Goal: Information Seeking & Learning: Find specific fact

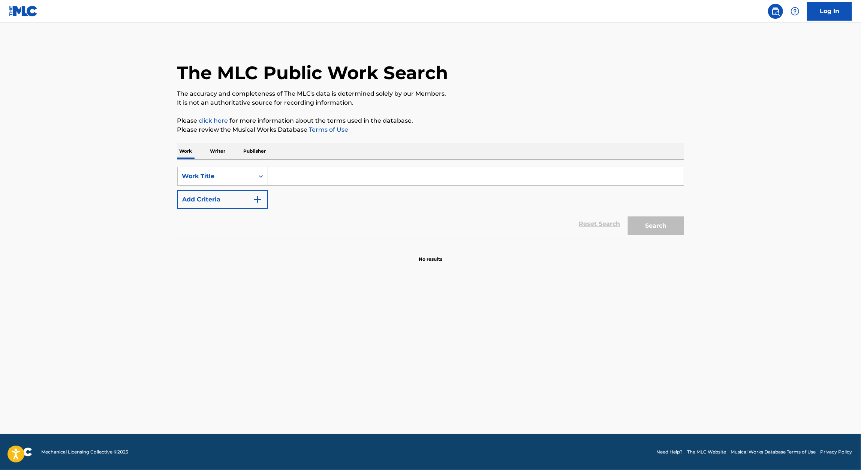
click at [286, 171] on input "Search Form" at bounding box center [476, 176] width 416 height 18
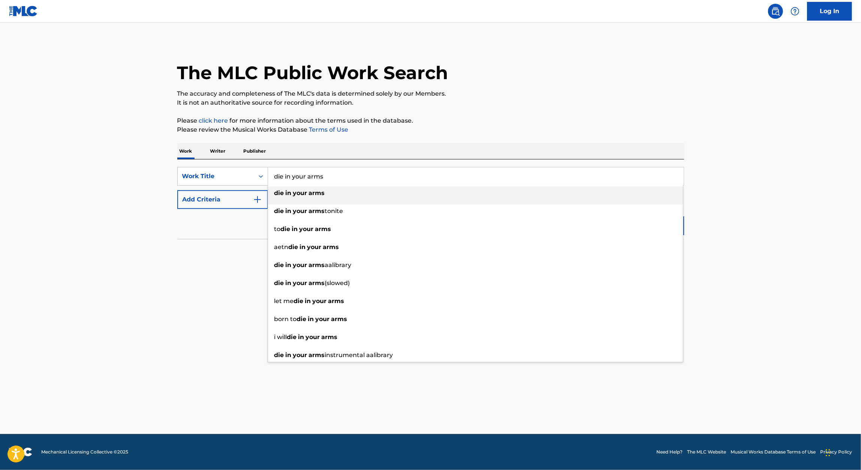
type input "die in your arms"
click at [124, 328] on main "The MLC Public Work Search The accuracy and completeness of The MLC's data is d…" at bounding box center [430, 227] width 861 height 411
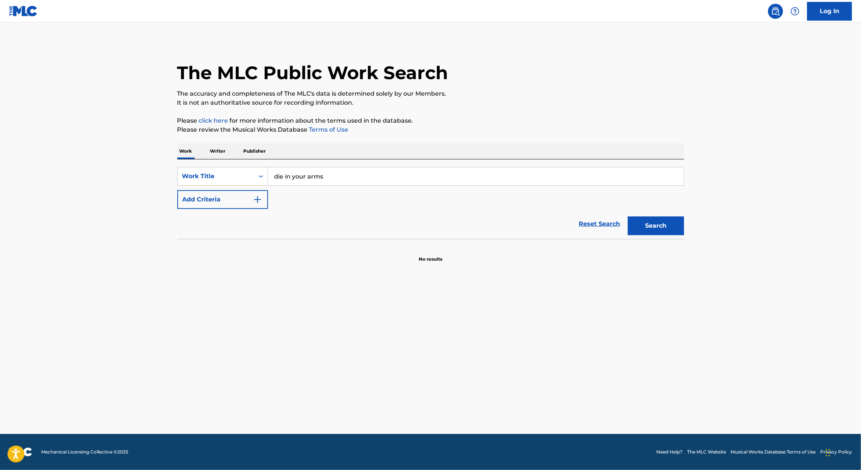
click at [237, 199] on button "Add Criteria" at bounding box center [222, 199] width 91 height 19
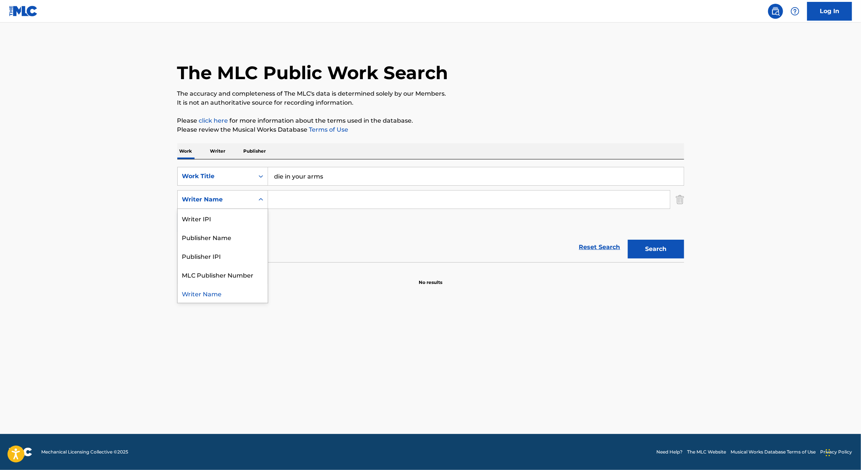
click at [236, 195] on div "Writer Name" at bounding box center [215, 199] width 67 height 9
click at [239, 223] on div "Writer IPI" at bounding box center [223, 218] width 90 height 19
click at [236, 201] on div "Writer IPI" at bounding box center [215, 199] width 67 height 9
click at [274, 210] on div "SearchWithCriteria6b1a821e-e899-4610-ab74-9095e30d0a01 Work Title die in your a…" at bounding box center [430, 199] width 507 height 65
click at [255, 193] on div "Search Form" at bounding box center [260, 199] width 13 height 13
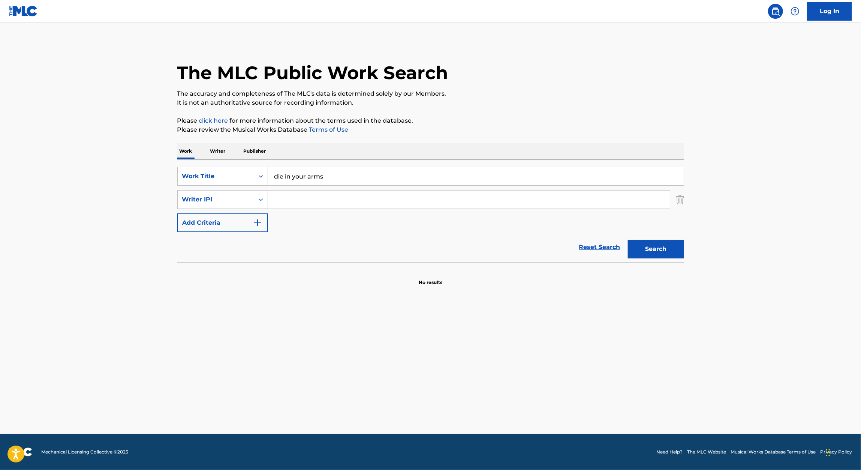
click at [255, 193] on div "Search Form" at bounding box center [260, 199] width 13 height 13
click at [667, 250] on button "Search" at bounding box center [656, 249] width 56 height 19
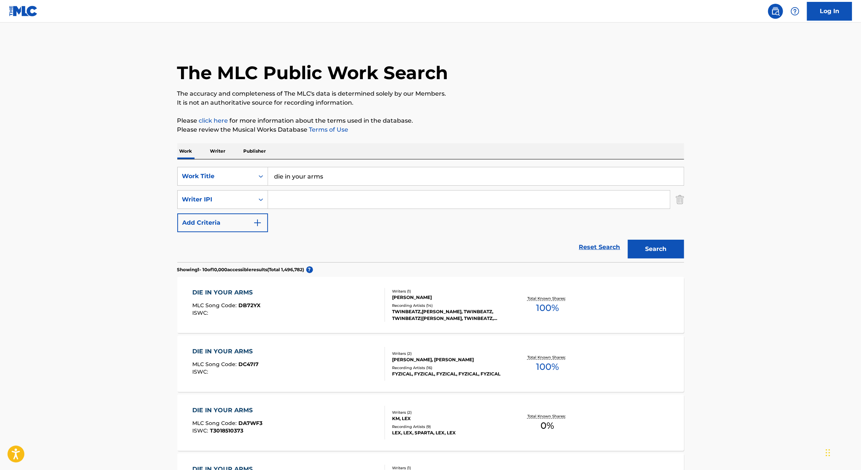
click at [322, 205] on input "Search Form" at bounding box center [469, 199] width 402 height 18
type input "[PERSON_NAME]"
click at [628, 240] on button "Search" at bounding box center [656, 249] width 56 height 19
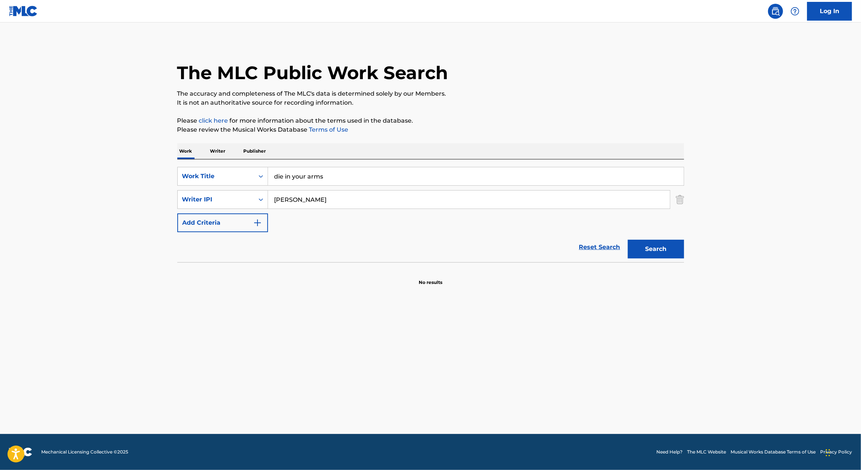
click at [332, 199] on input "[PERSON_NAME]" at bounding box center [469, 199] width 402 height 18
click at [407, 198] on input "Search Form" at bounding box center [469, 199] width 402 height 18
click at [540, 201] on input "Search Form" at bounding box center [469, 199] width 402 height 18
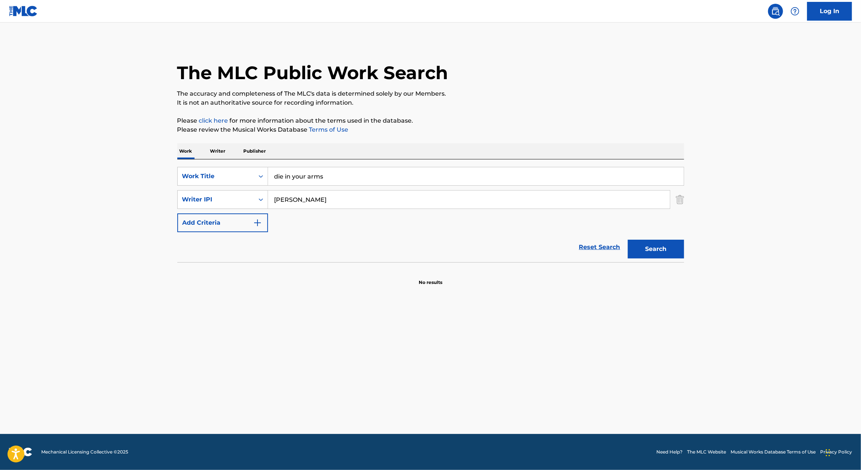
click at [628, 240] on button "Search" at bounding box center [656, 249] width 56 height 19
click at [302, 194] on input "[PERSON_NAME]" at bounding box center [469, 199] width 402 height 18
type input "[PERSON_NAME]"
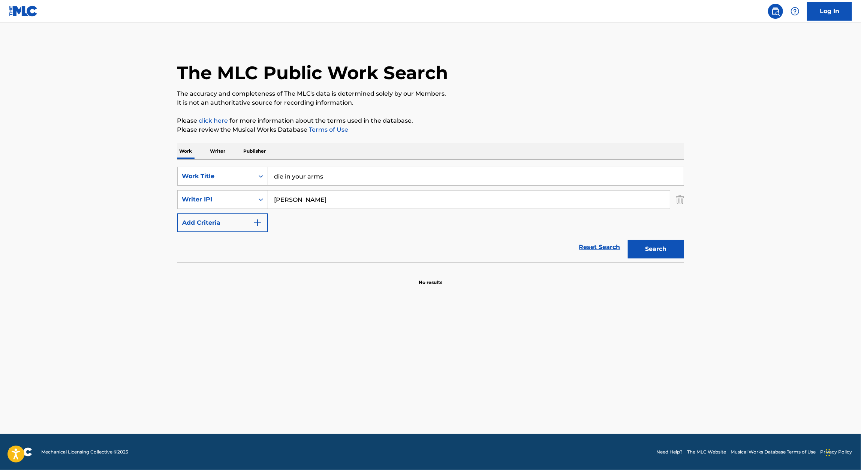
click at [653, 255] on button "Search" at bounding box center [656, 249] width 56 height 19
click at [452, 191] on input "[PERSON_NAME]" at bounding box center [469, 199] width 402 height 18
click at [656, 254] on button "Search" at bounding box center [656, 249] width 56 height 19
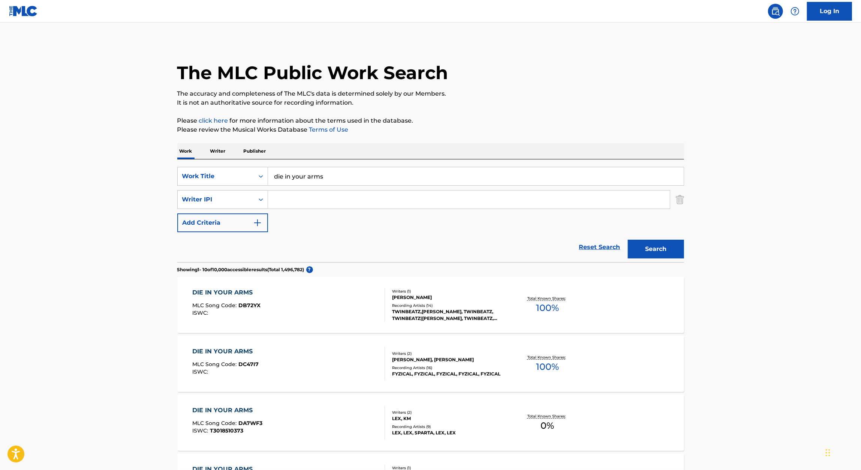
click at [243, 296] on div "DIE IN YOUR ARMS" at bounding box center [226, 292] width 68 height 9
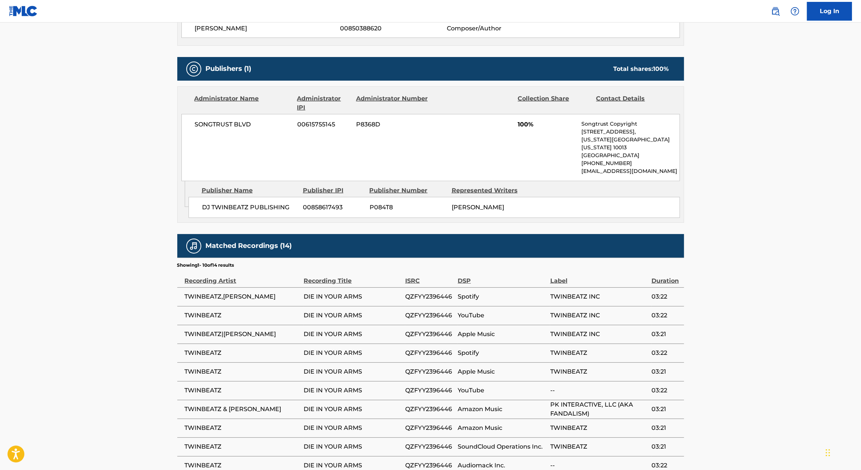
scroll to position [363, 0]
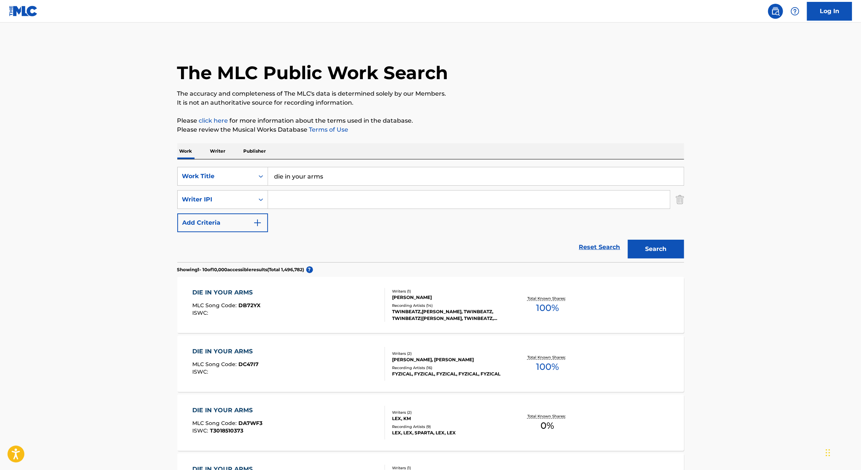
click at [316, 201] on input "Search Form" at bounding box center [469, 199] width 402 height 18
paste input "[PERSON_NAME]"
type input "[PERSON_NAME]"
click at [654, 243] on button "Search" at bounding box center [656, 249] width 56 height 19
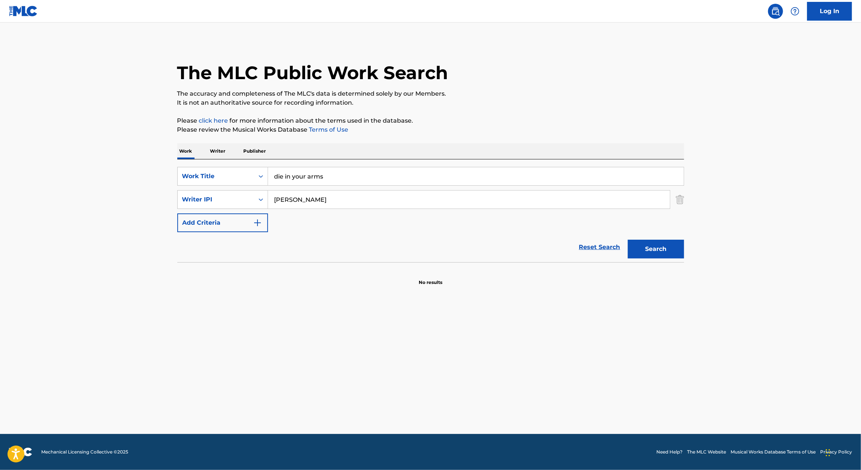
click at [341, 166] on div "SearchWithCriteria6b1a821e-e899-4610-ab74-9095e30d0a01 Work Title die in your a…" at bounding box center [430, 210] width 507 height 103
click at [341, 171] on input "die in your arms" at bounding box center [476, 176] width 416 height 18
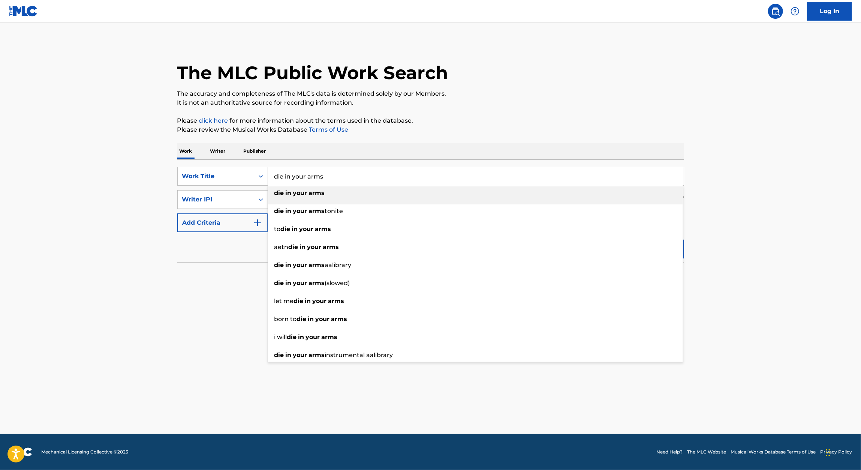
click at [341, 171] on input "die in your arms" at bounding box center [476, 176] width 416 height 18
click at [196, 262] on section at bounding box center [430, 264] width 507 height 4
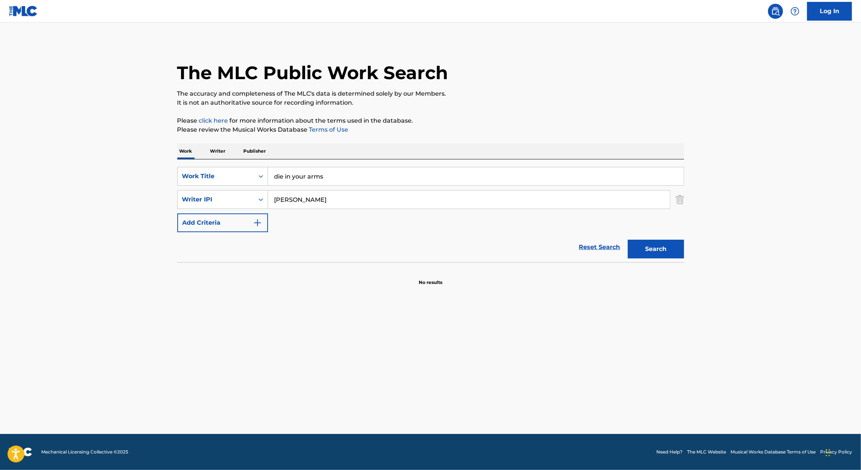
click at [318, 178] on input "die in your arms" at bounding box center [476, 176] width 416 height 18
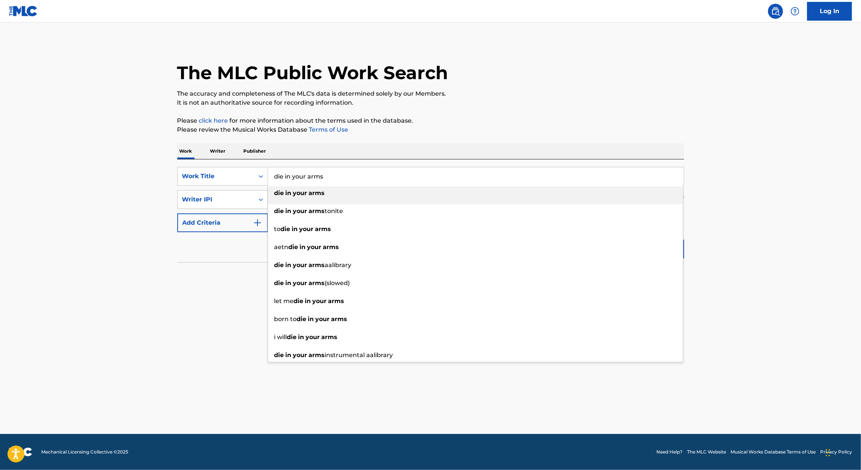
click at [318, 178] on input "die in your arms" at bounding box center [476, 176] width 416 height 18
click at [243, 207] on div "Writer IPI" at bounding box center [222, 199] width 91 height 19
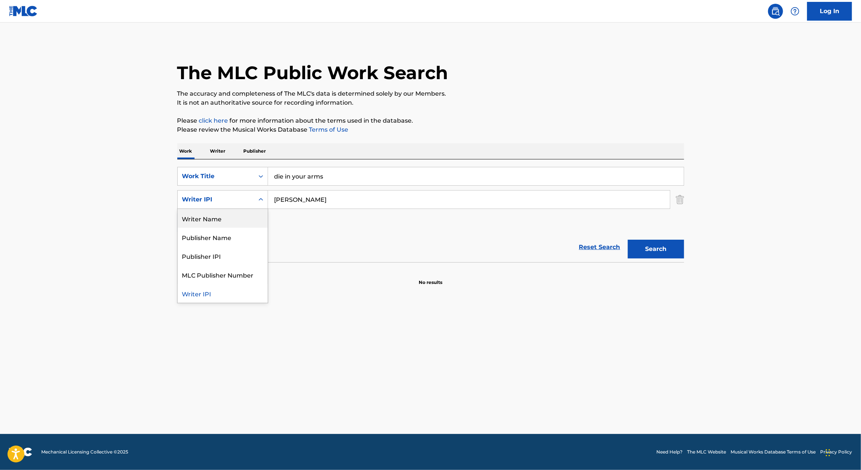
click at [230, 223] on div "Writer Name" at bounding box center [223, 218] width 90 height 19
click at [545, 202] on input "Search Form" at bounding box center [469, 199] width 402 height 18
paste input "[PERSON_NAME]"
type input "[PERSON_NAME]"
click at [665, 242] on button "Search" at bounding box center [656, 249] width 56 height 19
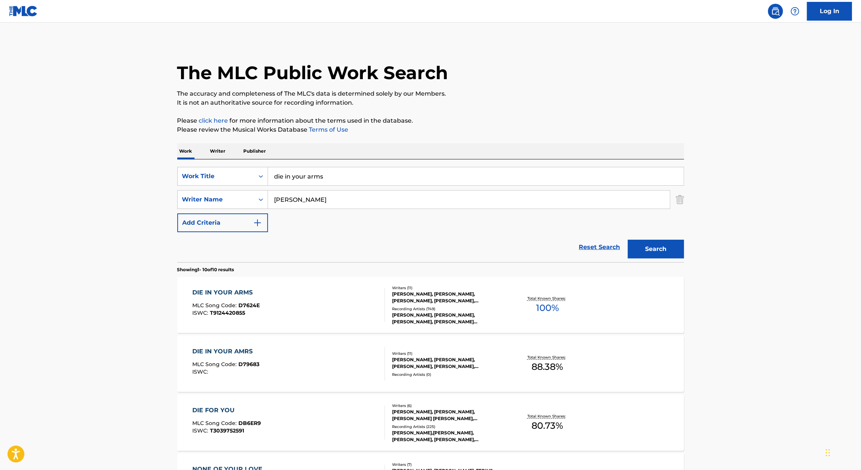
click at [277, 287] on div "DIE IN YOUR ARMS MLC Song Code : D7624E ISWC : T9124420855 Writers ( 11 ) [PERS…" at bounding box center [430, 305] width 507 height 56
click at [319, 180] on input "die in your arms" at bounding box center [476, 176] width 416 height 18
type input "饿"
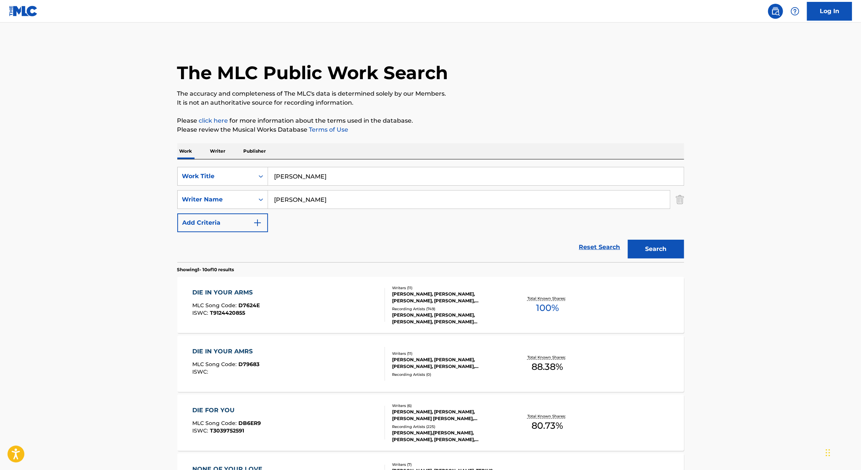
type input "[PERSON_NAME]"
click at [656, 244] on button "Search" at bounding box center [656, 249] width 56 height 19
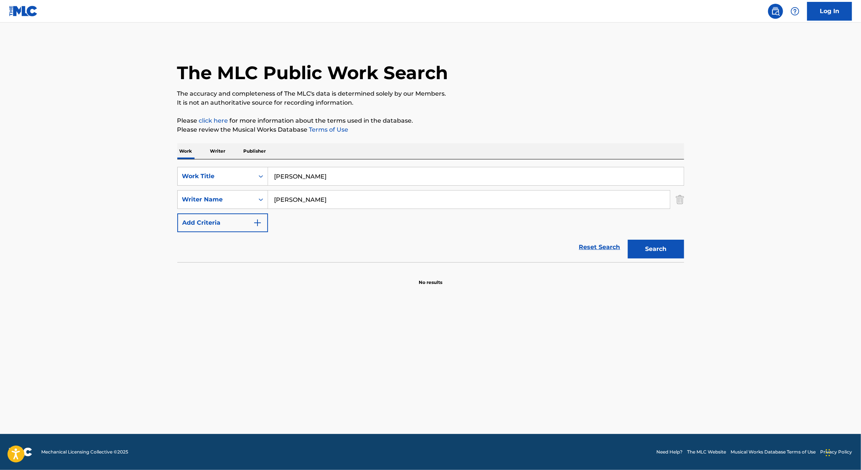
click at [336, 195] on input "[PERSON_NAME]" at bounding box center [469, 199] width 402 height 18
type input "[PERSON_NAME]"
click at [320, 173] on input "[PERSON_NAME]" at bounding box center [476, 176] width 416 height 18
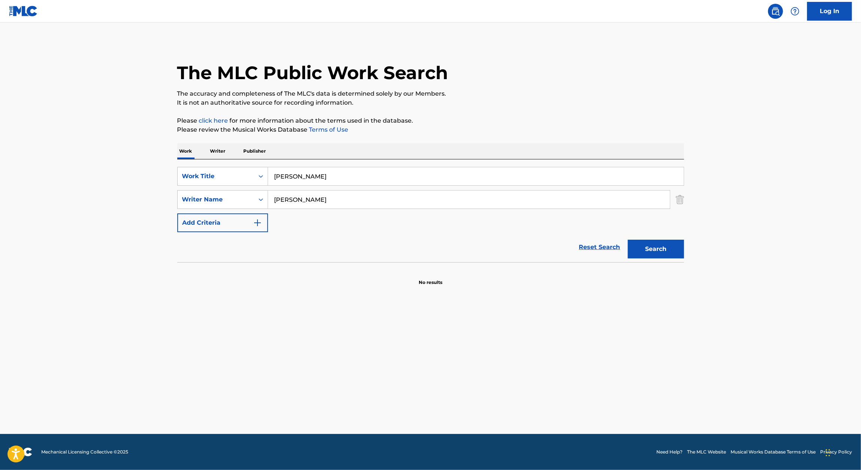
click at [320, 173] on input "[PERSON_NAME]" at bounding box center [476, 176] width 416 height 18
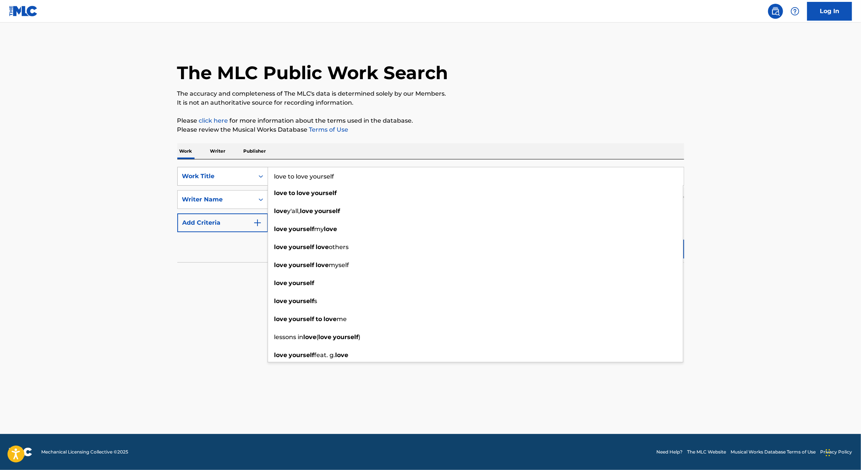
drag, startPoint x: 297, startPoint y: 176, endPoint x: 265, endPoint y: 174, distance: 32.7
click at [265, 175] on div "SearchWithCriteria6b1a821e-e899-4610-ab74-9095e30d0a01 Work Title love to love …" at bounding box center [430, 176] width 507 height 19
type input "love yourself"
click at [539, 111] on div "The MLC Public Work Search The accuracy and completeness of The MLC's data is d…" at bounding box center [430, 163] width 525 height 244
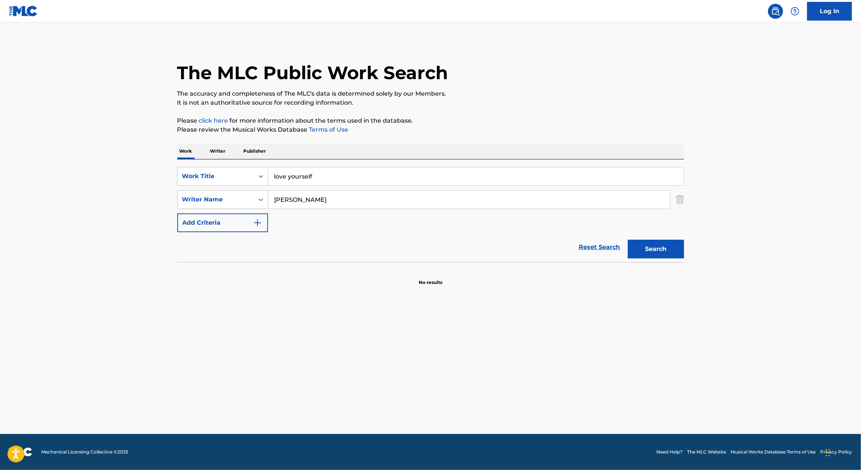
click at [653, 256] on button "Search" at bounding box center [656, 249] width 56 height 19
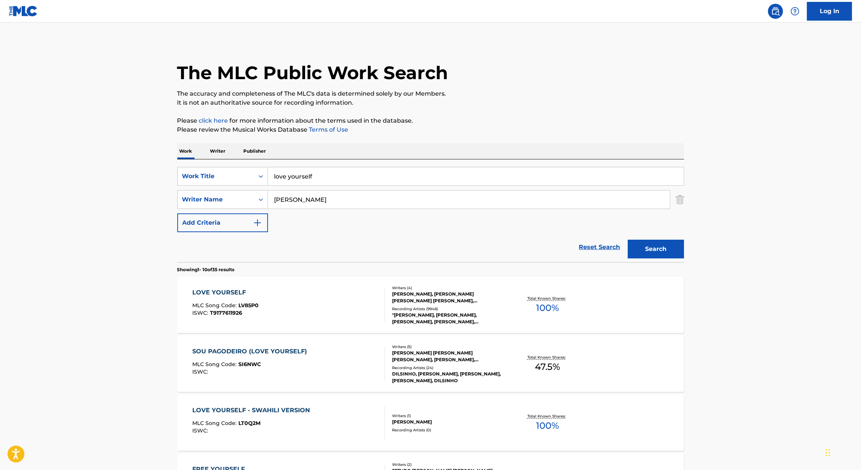
click at [246, 291] on div "LOVE YOURSELF" at bounding box center [225, 292] width 66 height 9
click at [303, 178] on input "love yourself" at bounding box center [476, 176] width 416 height 18
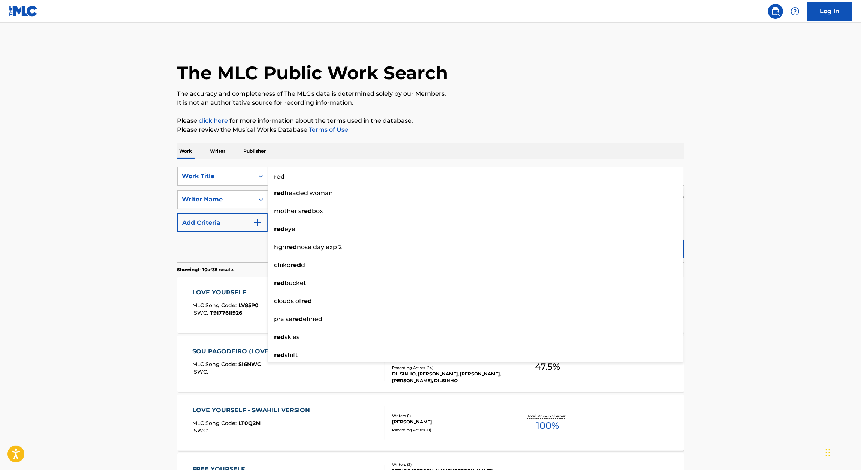
type input "red"
click at [127, 167] on main "The MLC Public Work Search The accuracy and completeness of The MLC's data is d…" at bounding box center [430, 463] width 861 height 882
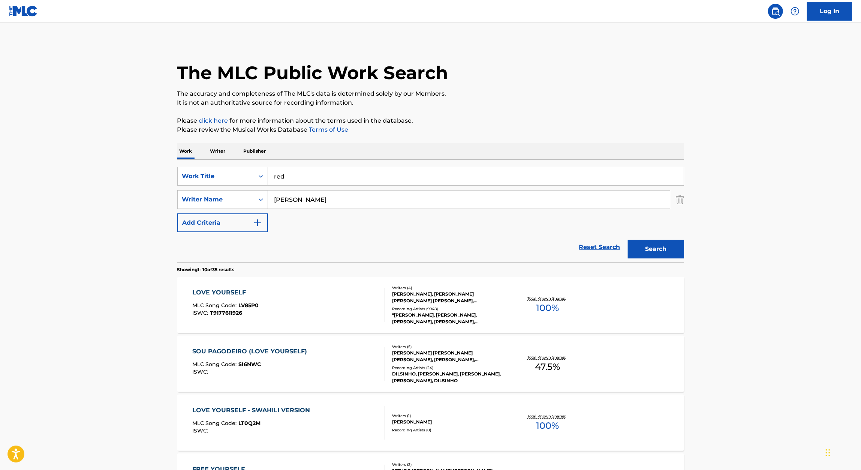
click at [362, 201] on input "[PERSON_NAME]" at bounding box center [469, 199] width 402 height 18
type input "r"
type input "[PERSON_NAME]"
click at [628, 240] on button "Search" at bounding box center [656, 249] width 56 height 19
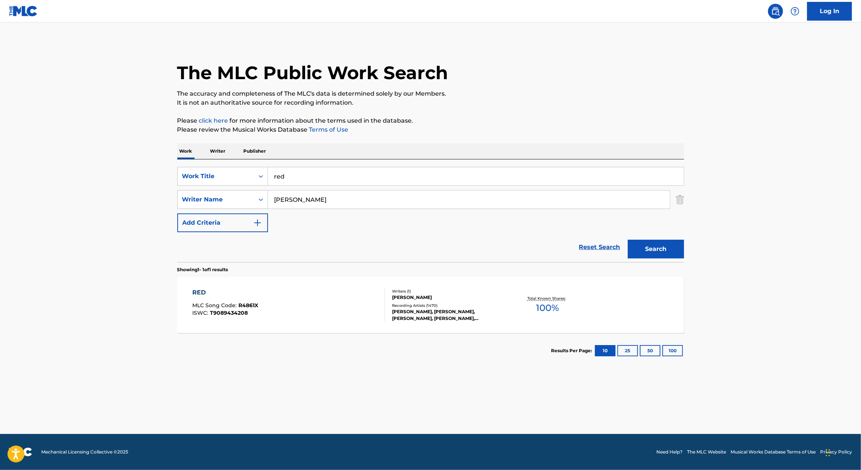
click at [206, 296] on div "RED" at bounding box center [225, 292] width 66 height 9
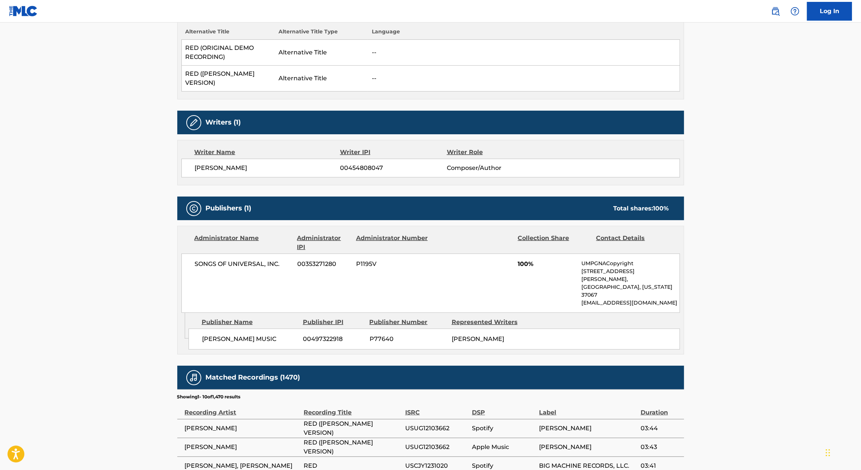
scroll to position [224, 0]
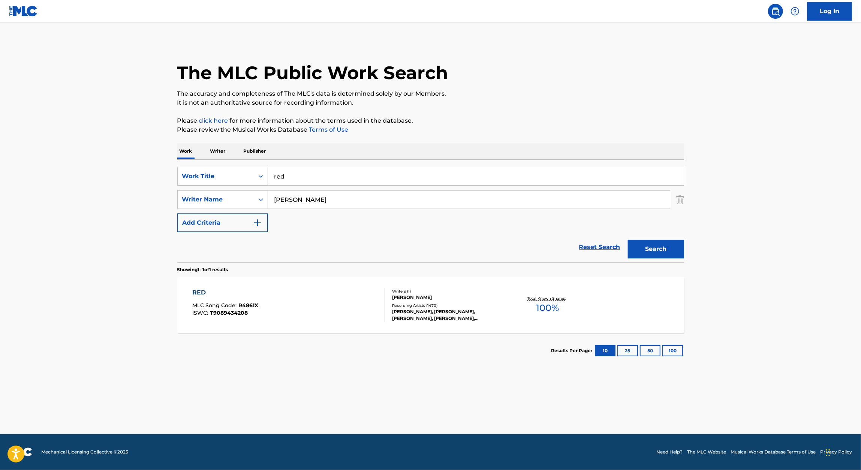
click at [352, 297] on div "RED MLC Song Code : R4861X ISWC : T9089434208" at bounding box center [288, 305] width 193 height 34
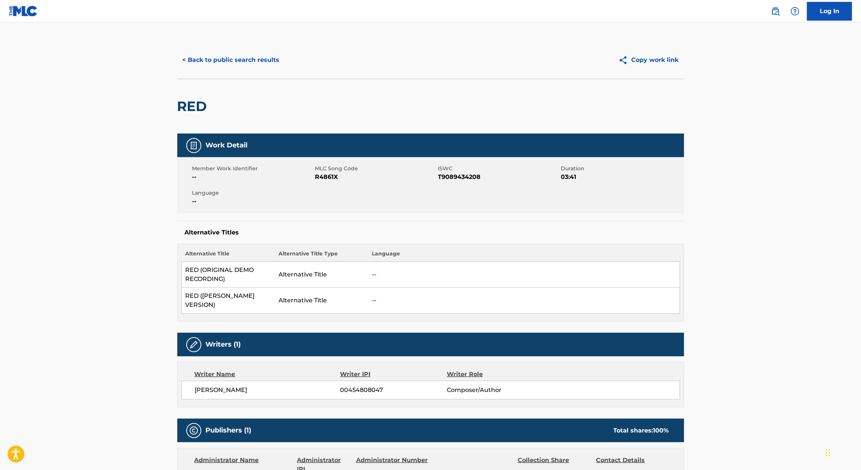
click at [244, 54] on button "< Back to public search results" at bounding box center [231, 60] width 108 height 19
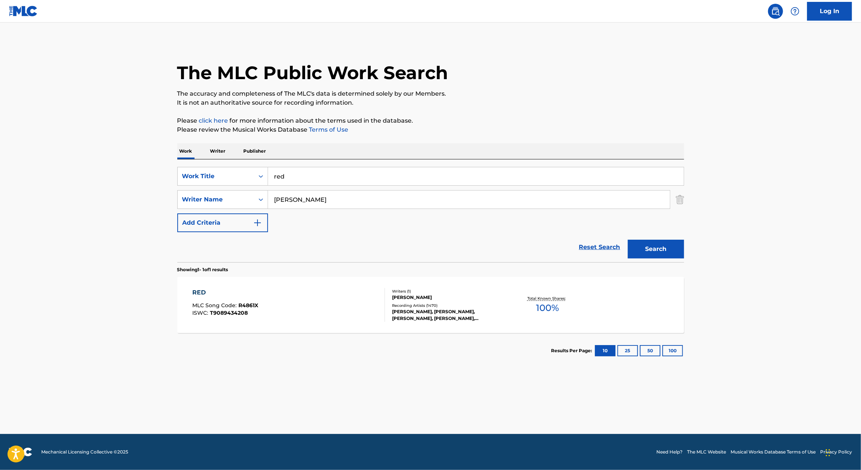
click at [351, 320] on div "RED MLC Song Code : R4861X ISWC : T9089434208" at bounding box center [288, 305] width 193 height 34
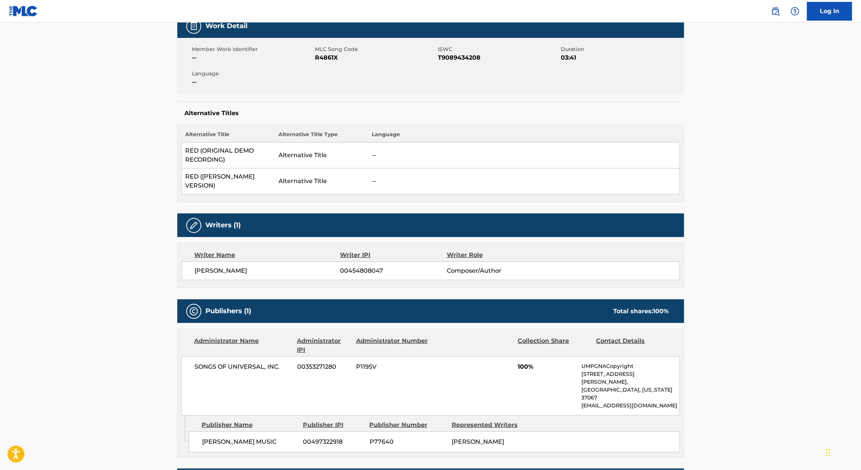
scroll to position [115, 0]
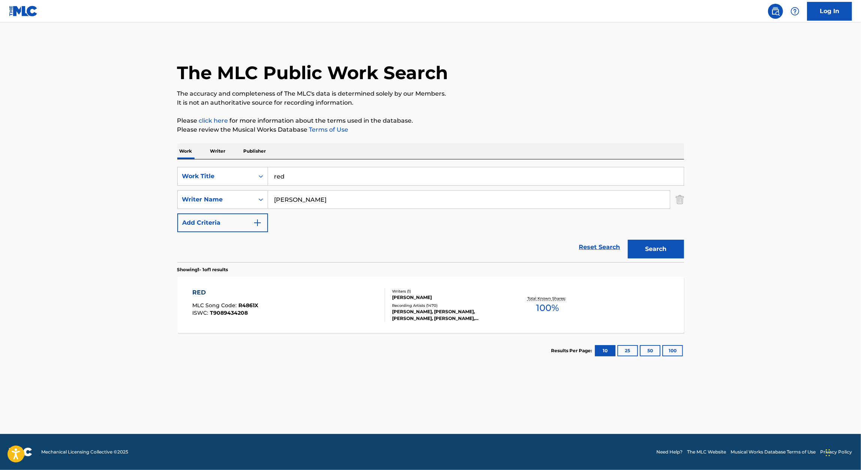
click at [304, 166] on div "SearchWithCriteria6b1a821e-e899-4610-ab74-9095e30d0a01 Work Title red SearchWit…" at bounding box center [430, 210] width 507 height 103
click at [300, 172] on input "red" at bounding box center [476, 176] width 416 height 18
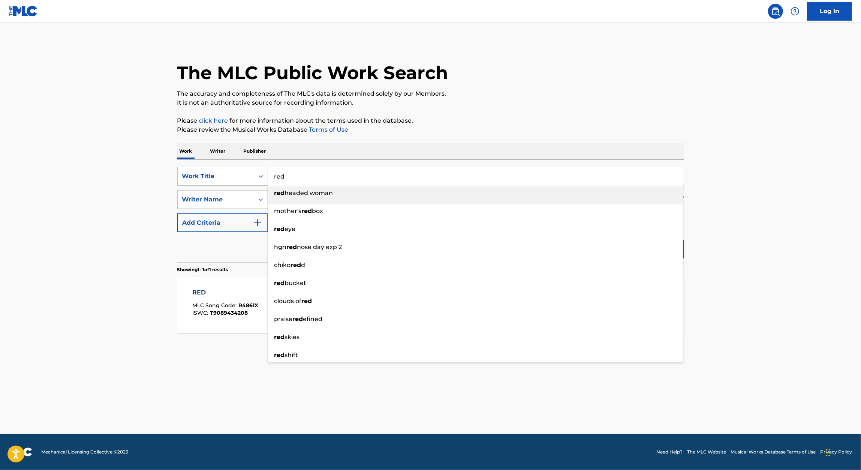
click at [300, 172] on input "red" at bounding box center [476, 176] width 416 height 18
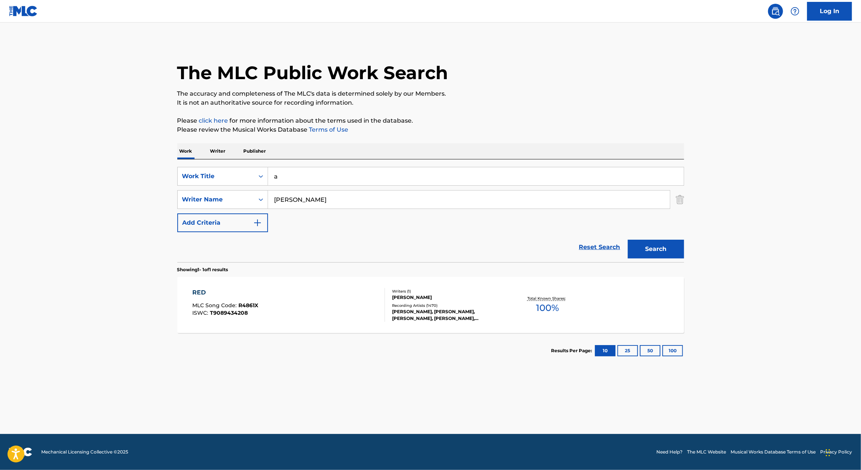
type input "啊"
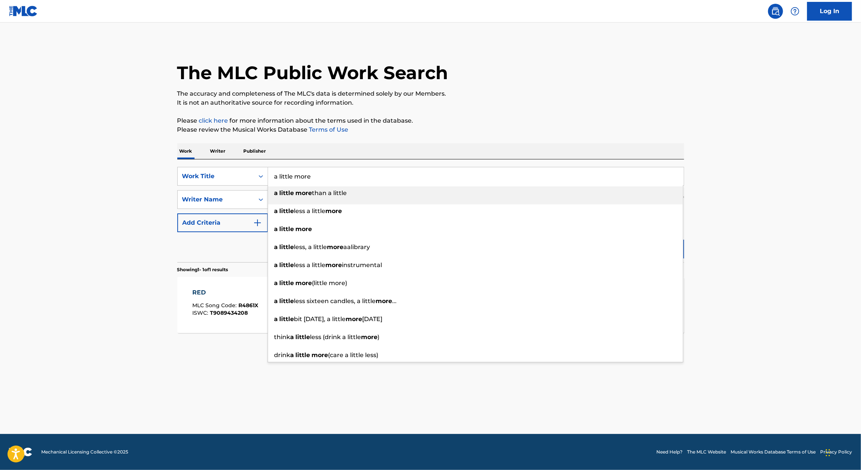
type input "a little more"
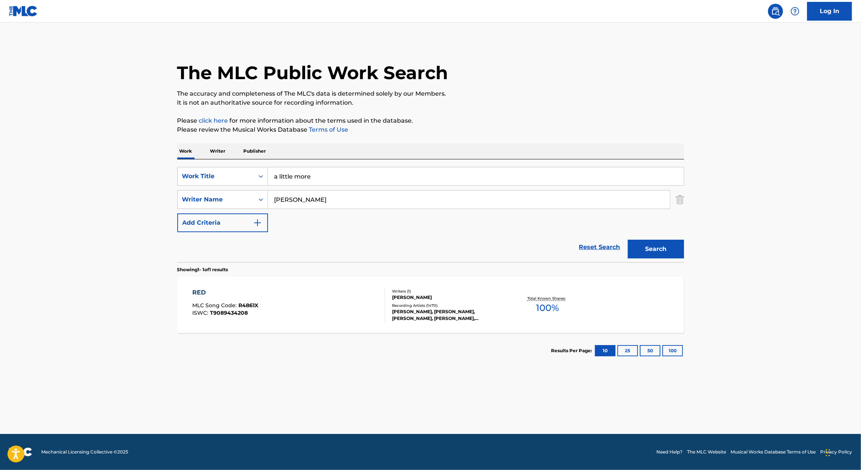
click at [377, 141] on div "The MLC Public Work Search The accuracy and completeness of The MLC's data is d…" at bounding box center [430, 204] width 525 height 327
click at [320, 200] on input "[PERSON_NAME]" at bounding box center [469, 199] width 402 height 18
type input "[PERSON_NAME]"
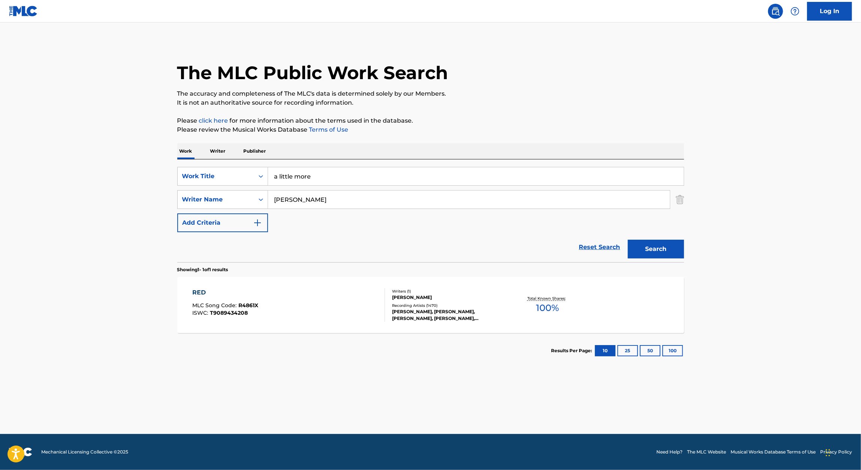
click at [674, 240] on button "Search" at bounding box center [656, 249] width 56 height 19
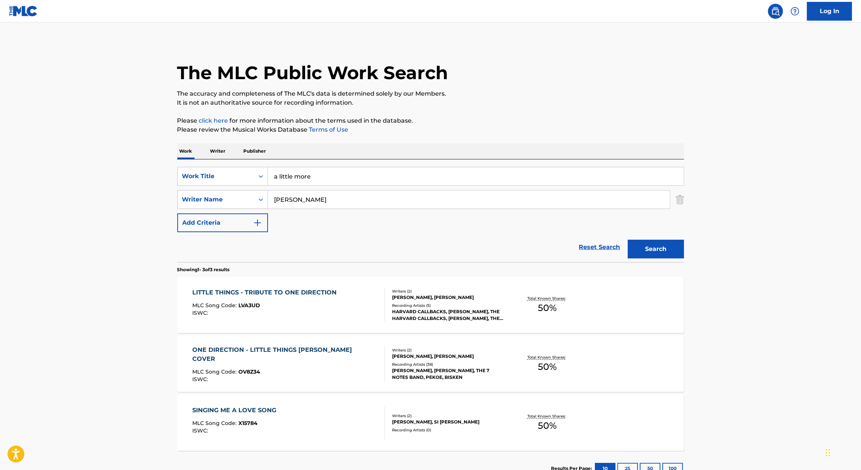
scroll to position [55, 0]
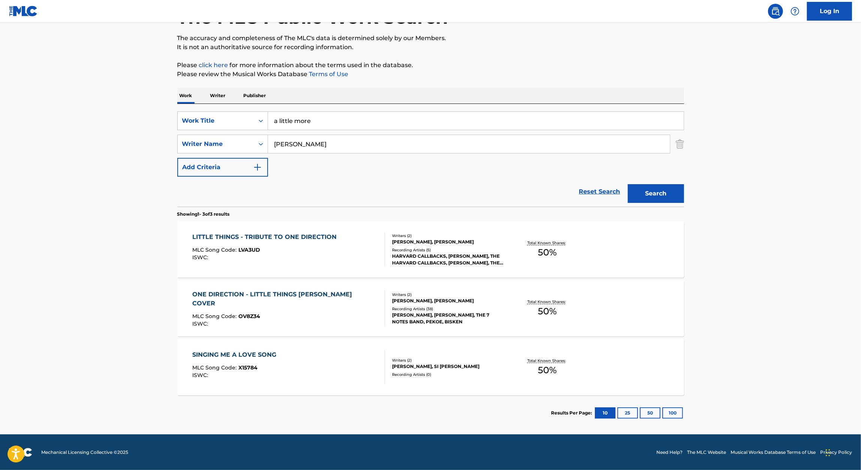
drag, startPoint x: 279, startPoint y: 121, endPoint x: 196, endPoint y: 110, distance: 83.5
click at [198, 115] on div "SearchWithCriteria6b1a821e-e899-4610-ab74-9095e30d0a01 Work Title a little more" at bounding box center [430, 120] width 507 height 19
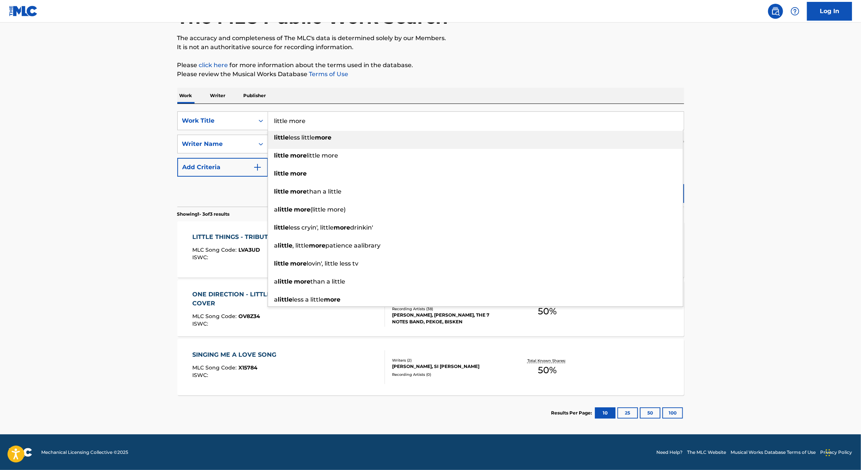
click at [577, 67] on p "Please click here for more information about the terms used in the database." at bounding box center [430, 65] width 507 height 9
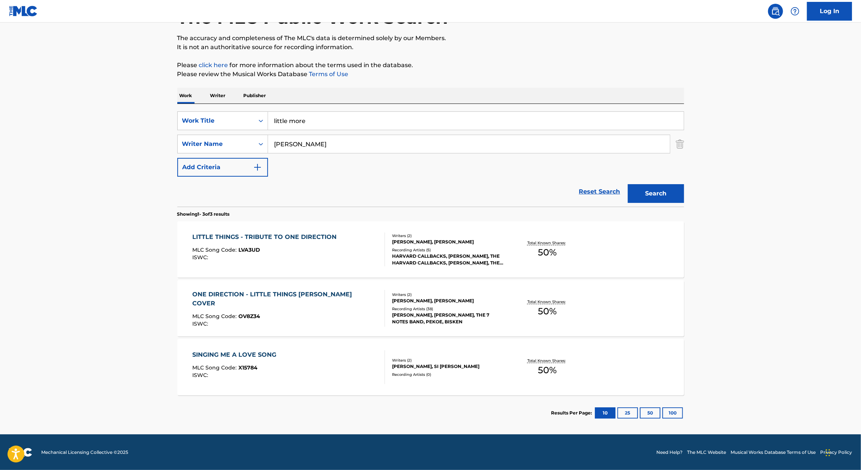
click at [657, 190] on button "Search" at bounding box center [656, 193] width 56 height 19
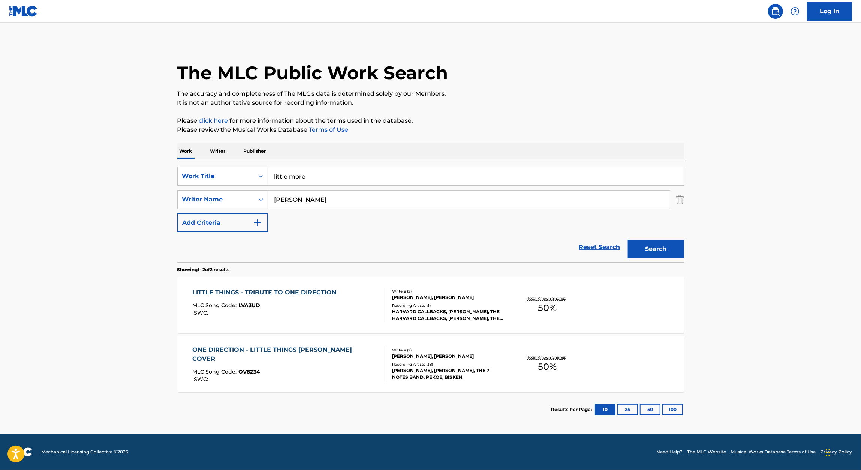
click at [330, 187] on div "SearchWithCriteria6b1a821e-e899-4610-ab74-9095e30d0a01 Work Title little more S…" at bounding box center [430, 199] width 507 height 65
click at [330, 181] on input "little more" at bounding box center [476, 176] width 416 height 18
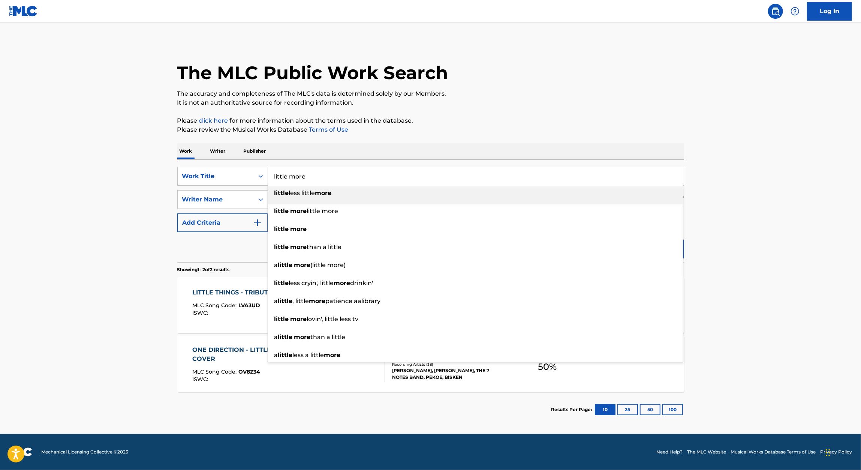
click at [330, 181] on input "little more" at bounding box center [476, 176] width 416 height 18
click at [329, 180] on input "aziza my love (10miles 160/1)" at bounding box center [476, 176] width 416 height 18
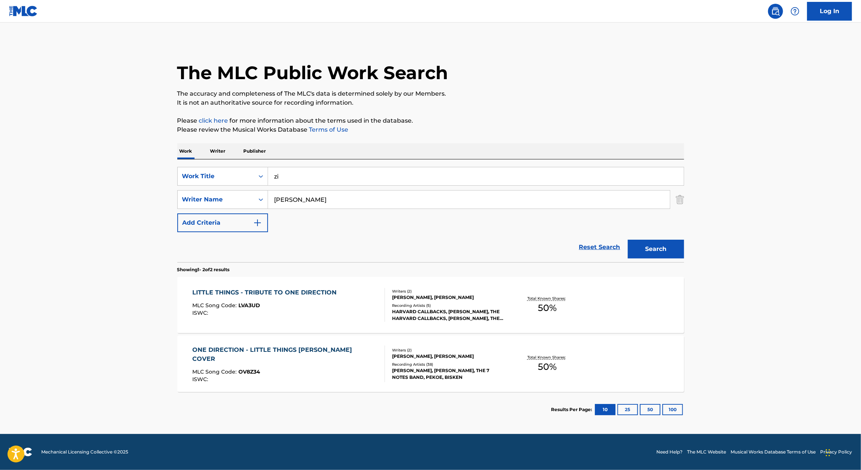
type input "z"
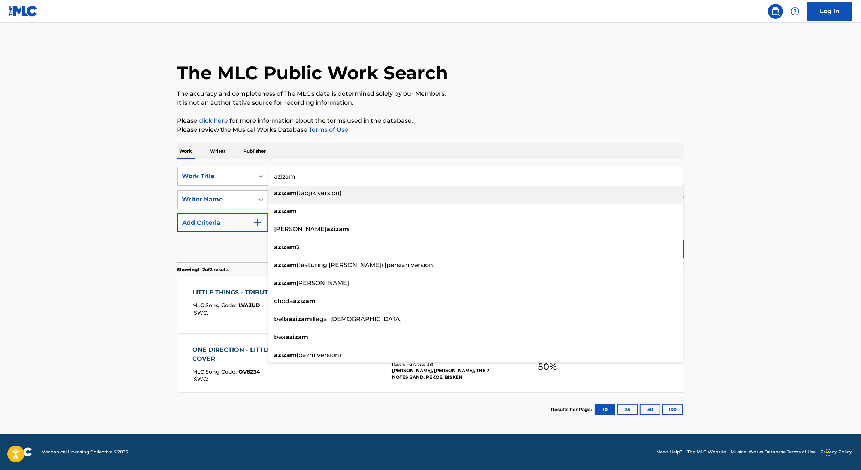
type input "azizam"
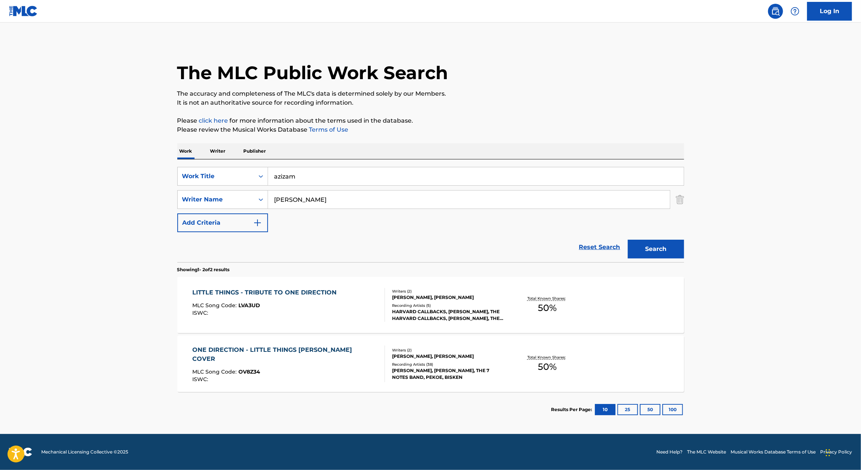
click at [425, 140] on div "The MLC Public Work Search The accuracy and completeness of The MLC's data is d…" at bounding box center [430, 234] width 525 height 386
click at [647, 246] on button "Search" at bounding box center [656, 249] width 56 height 19
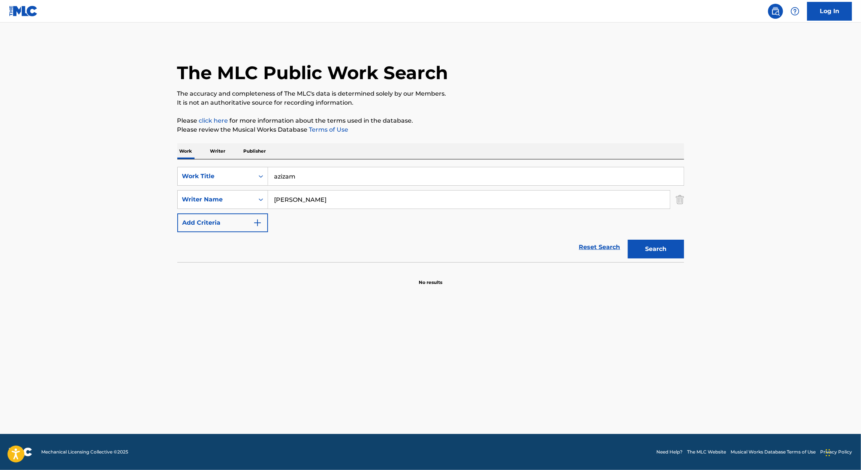
click at [309, 200] on input "[PERSON_NAME]" at bounding box center [469, 199] width 402 height 18
click at [660, 241] on button "Search" at bounding box center [656, 249] width 56 height 19
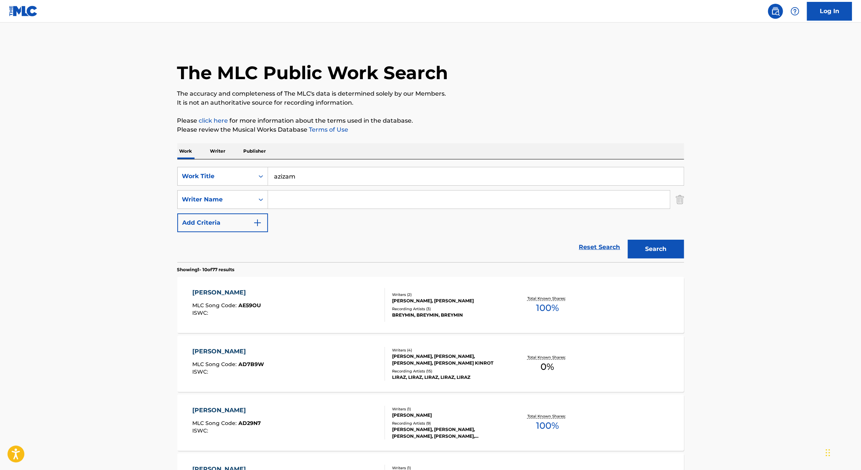
click at [317, 214] on div "SearchWithCriteria6b1a821e-e899-4610-ab74-9095e30d0a01 Work Title azizam Search…" at bounding box center [430, 199] width 507 height 65
click at [321, 206] on input "Search Form" at bounding box center [469, 199] width 402 height 18
type input "[PERSON_NAME]"
click at [645, 247] on button "Search" at bounding box center [656, 249] width 56 height 19
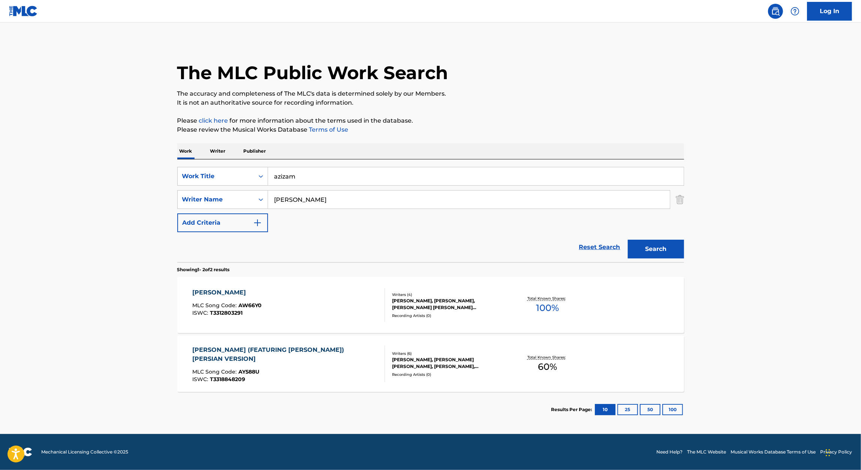
click at [205, 291] on div "[PERSON_NAME]" at bounding box center [226, 292] width 69 height 9
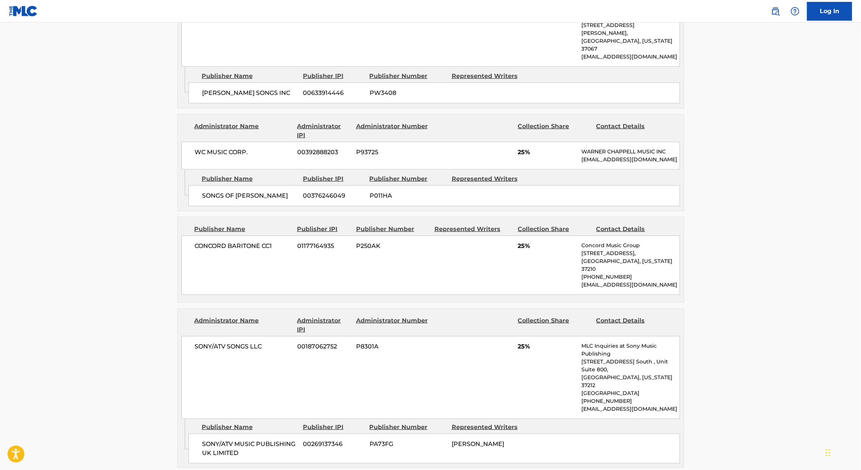
scroll to position [475, 0]
